Goal: Information Seeking & Learning: Learn about a topic

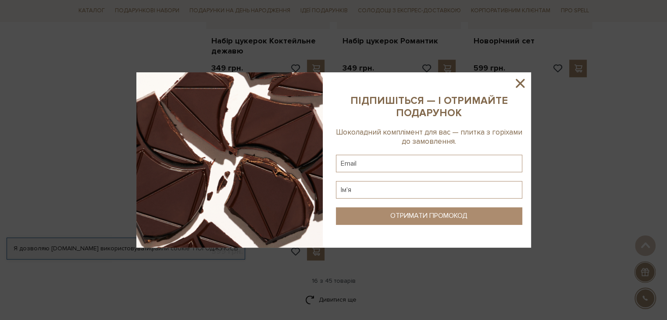
click at [519, 85] on icon at bounding box center [520, 83] width 9 height 9
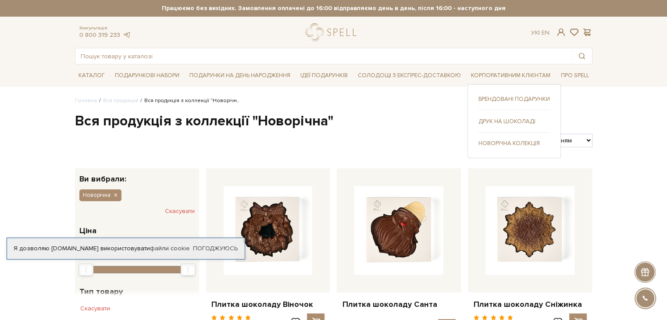
click at [494, 119] on link "Друк на шоколаді" at bounding box center [513, 122] width 71 height 8
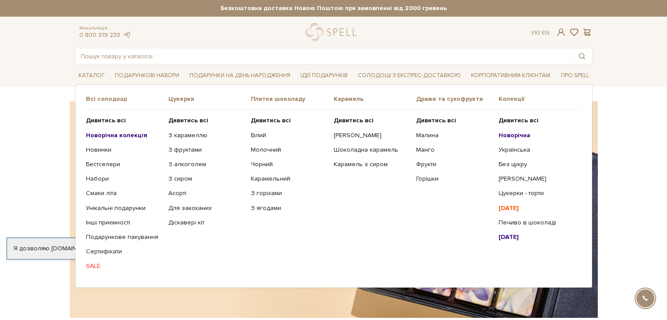
click at [97, 99] on span "Всі солодощі" at bounding box center [127, 99] width 82 height 8
click at [185, 121] on b "Дивитись всі" at bounding box center [188, 120] width 40 height 7
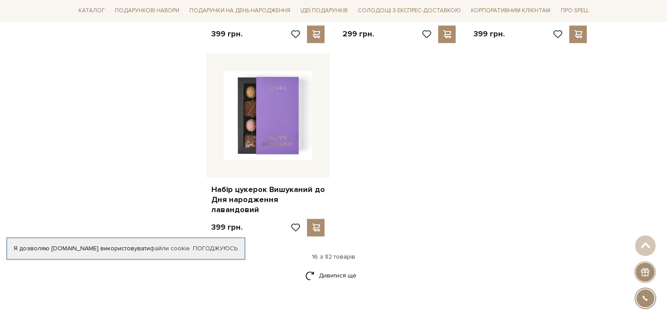
scroll to position [1058, 0]
click at [328, 268] on link "Дивитися ще" at bounding box center [333, 275] width 57 height 15
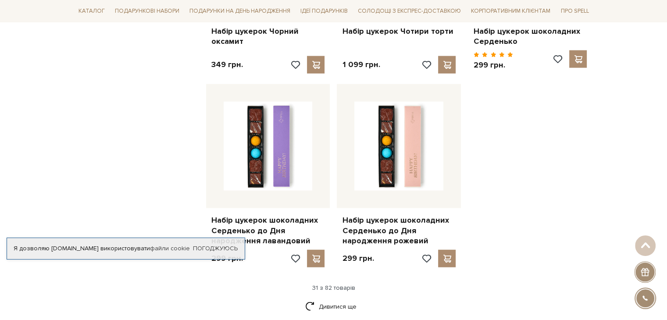
scroll to position [2129, 0]
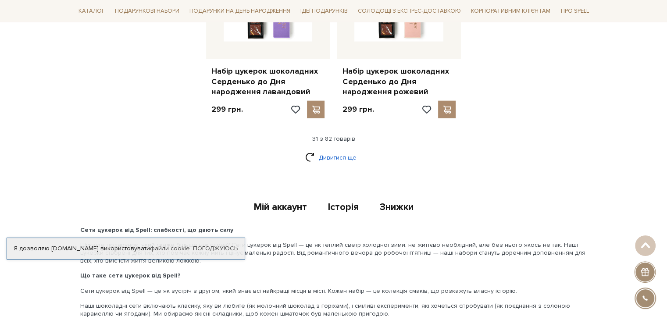
click at [335, 150] on link "Дивитися ще" at bounding box center [333, 157] width 57 height 15
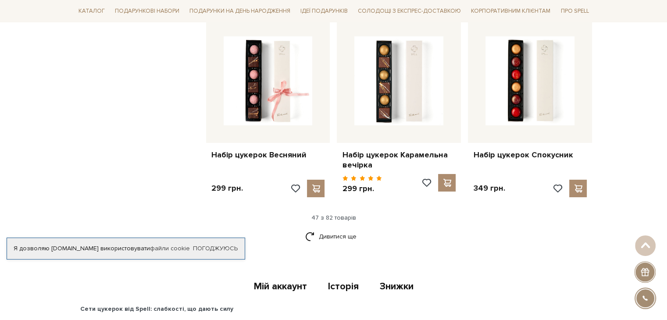
scroll to position [3003, 0]
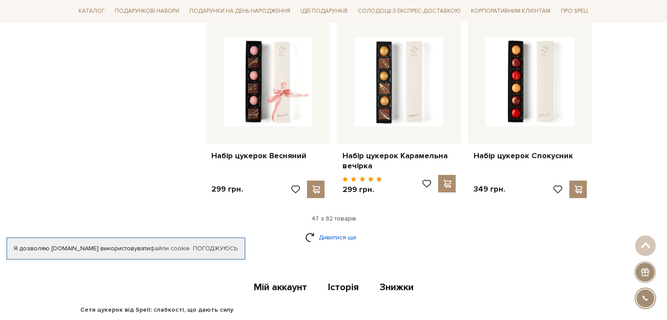
click at [337, 230] on link "Дивитися ще" at bounding box center [333, 237] width 57 height 15
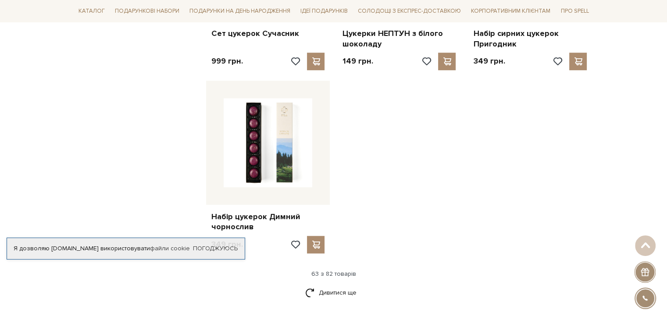
scroll to position [4066, 0]
click at [321, 285] on link "Дивитися ще" at bounding box center [333, 292] width 57 height 15
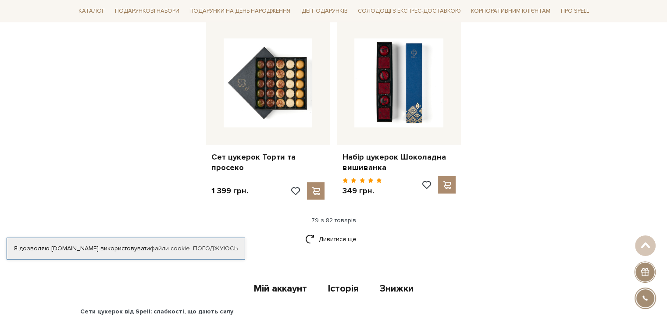
scroll to position [5165, 0]
